Goal: Information Seeking & Learning: Learn about a topic

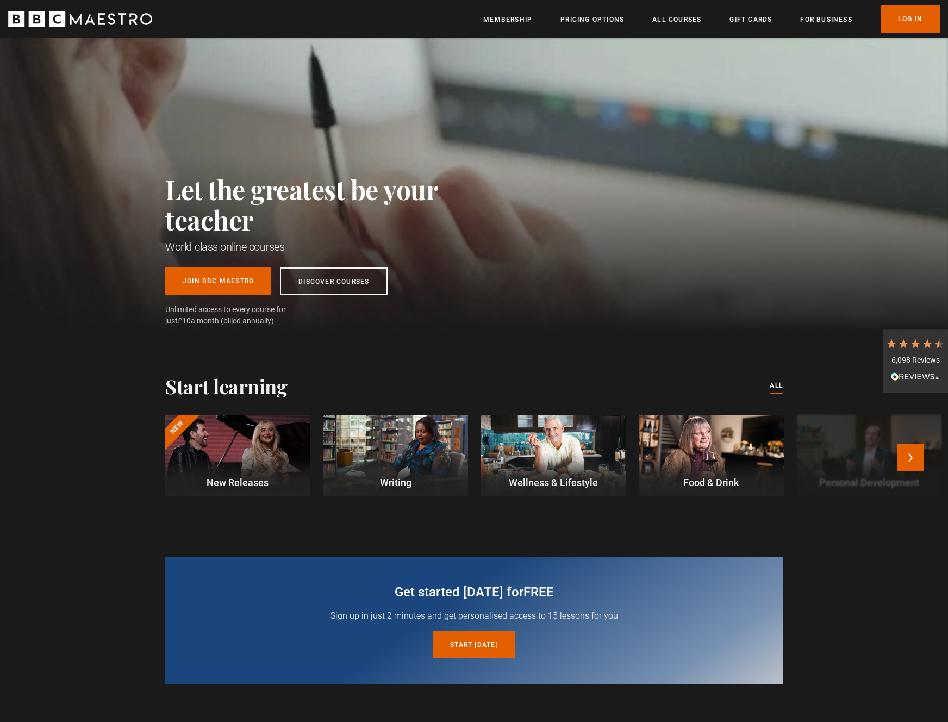
click at [270, 449] on div at bounding box center [237, 456] width 145 height 82
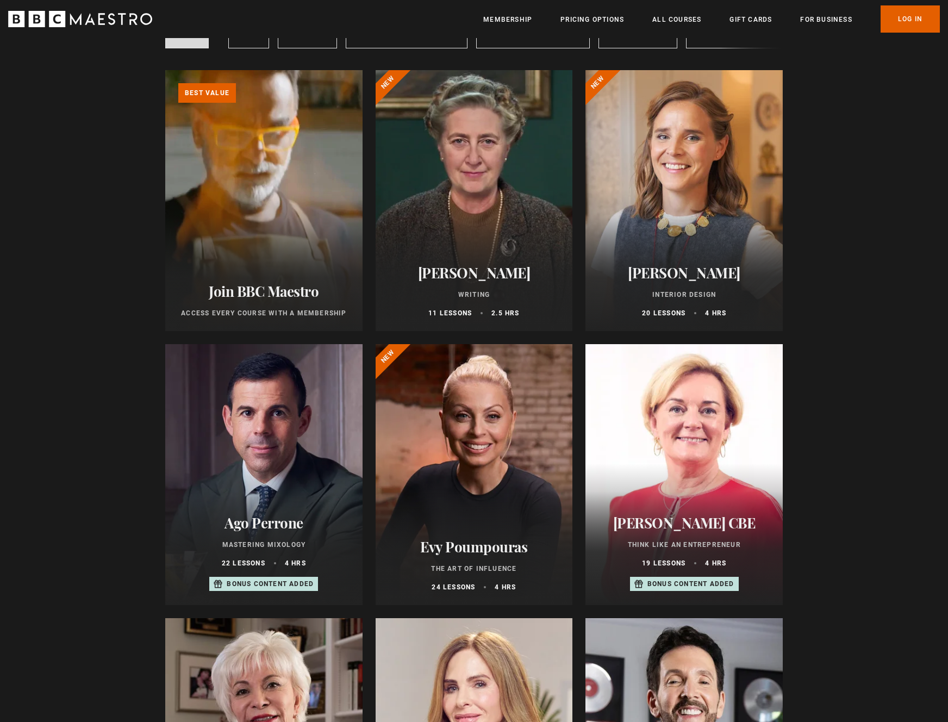
scroll to position [185, 0]
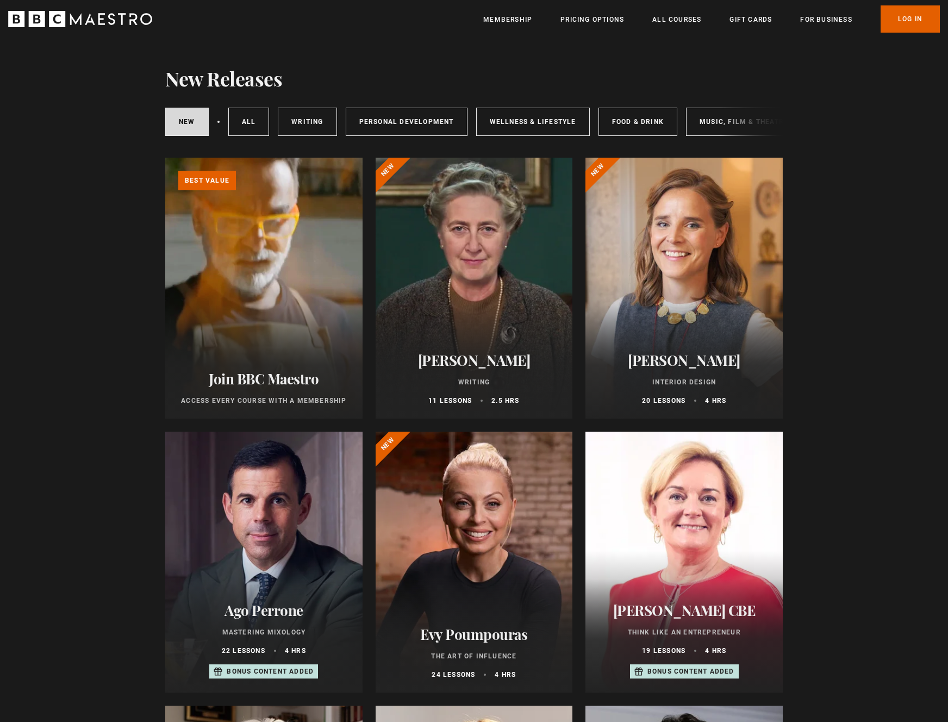
click at [519, 269] on div at bounding box center [474, 288] width 197 height 261
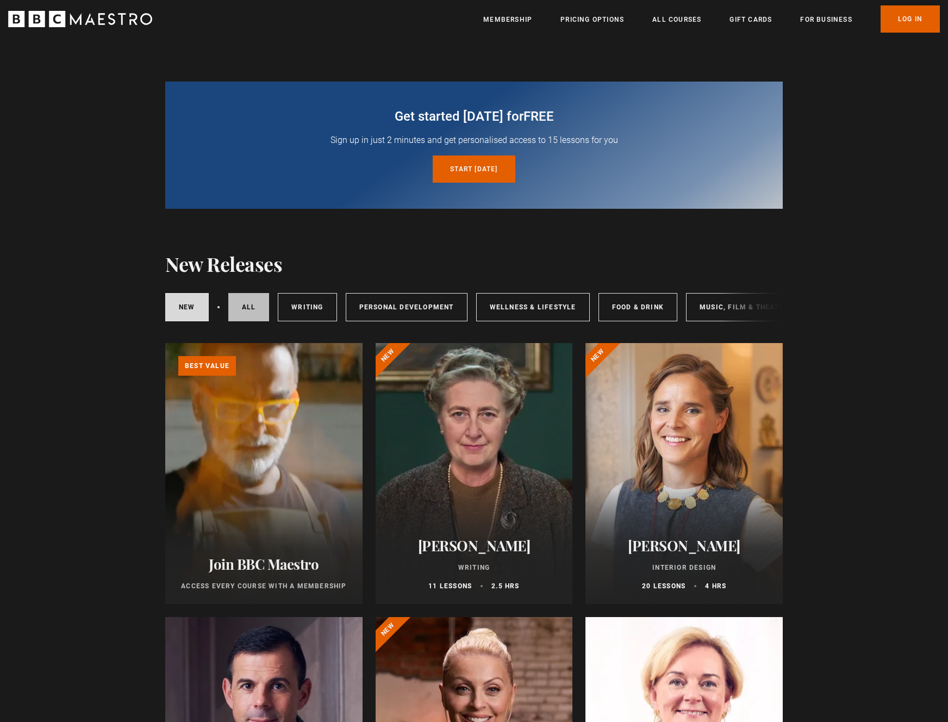
click at [252, 312] on link "All courses" at bounding box center [248, 307] width 41 height 28
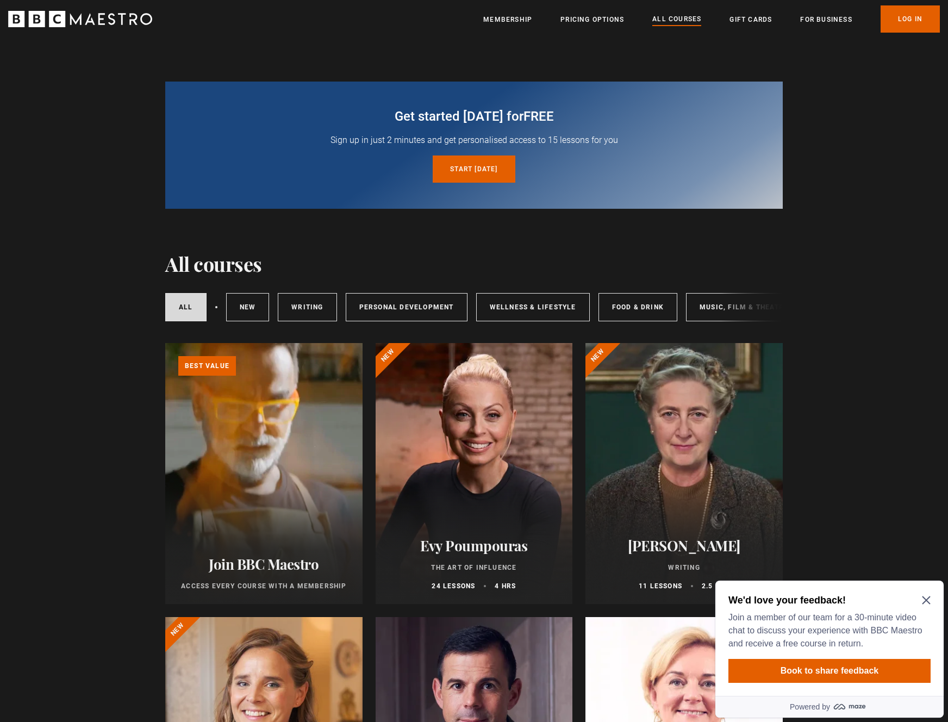
click at [928, 599] on icon "Close Maze Prompt" at bounding box center [926, 600] width 8 height 8
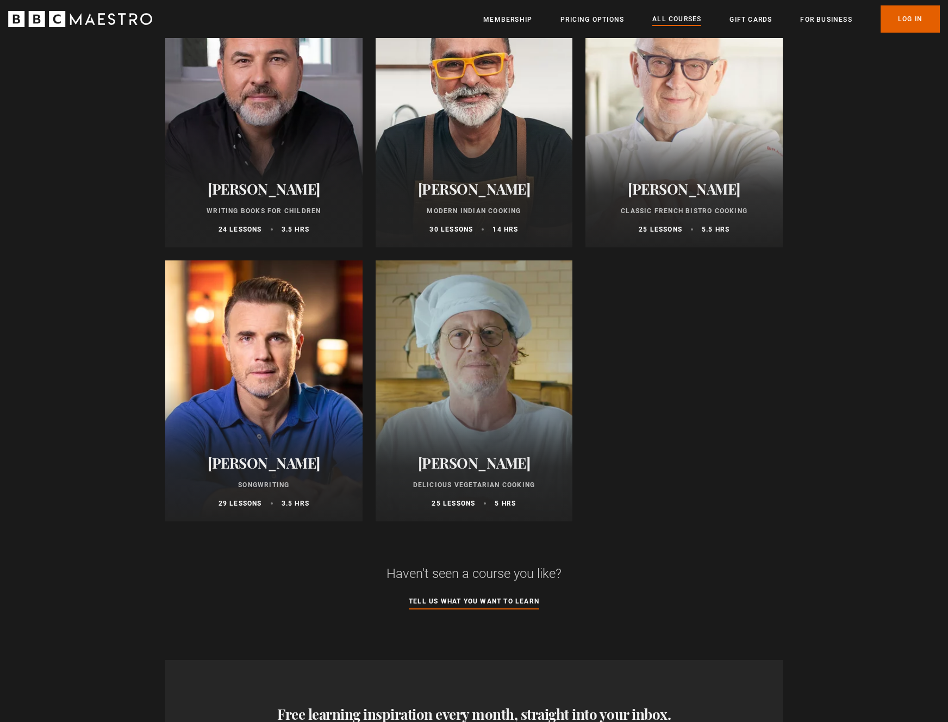
scroll to position [4194, 0]
